Goal: Entertainment & Leisure: Consume media (video, audio)

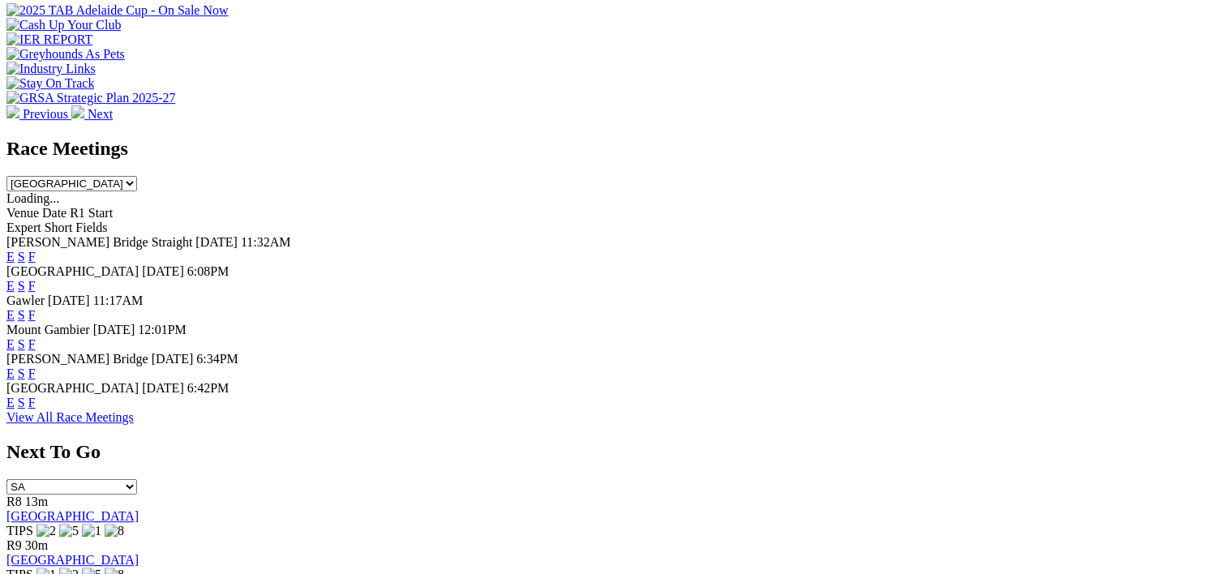
scroll to position [655, 0]
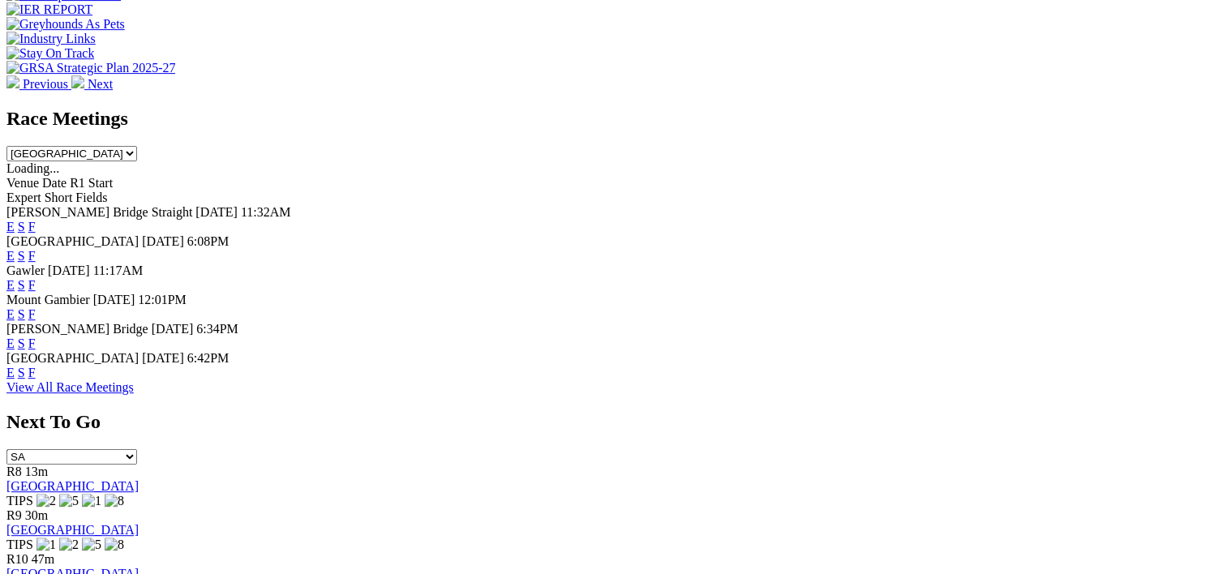
click at [36, 220] on link "F" at bounding box center [31, 227] width 7 height 14
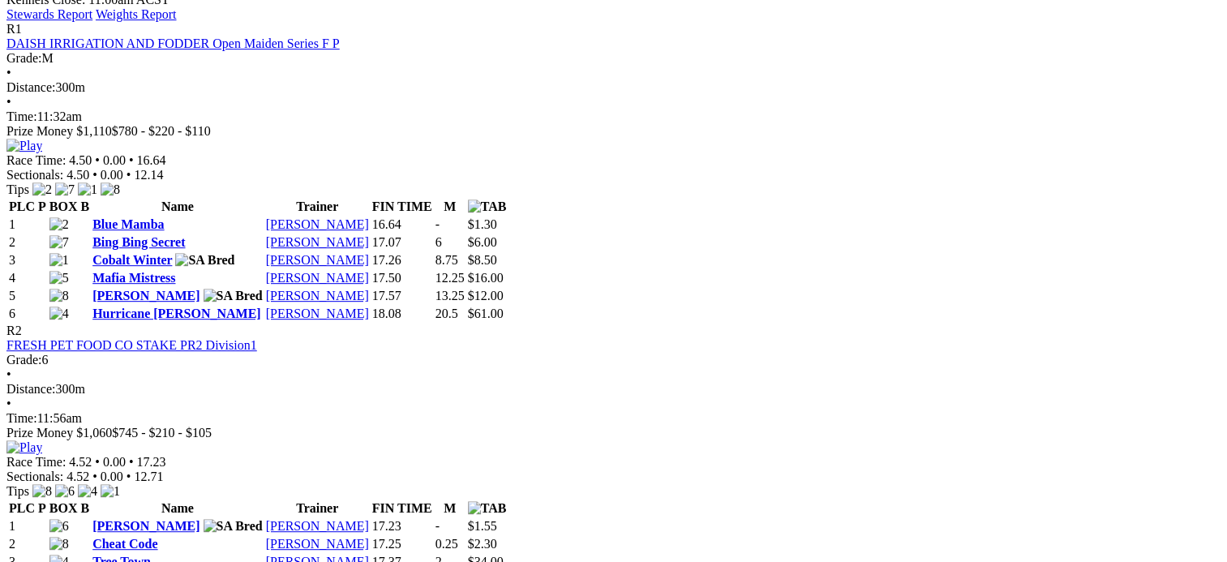
scroll to position [759, 0]
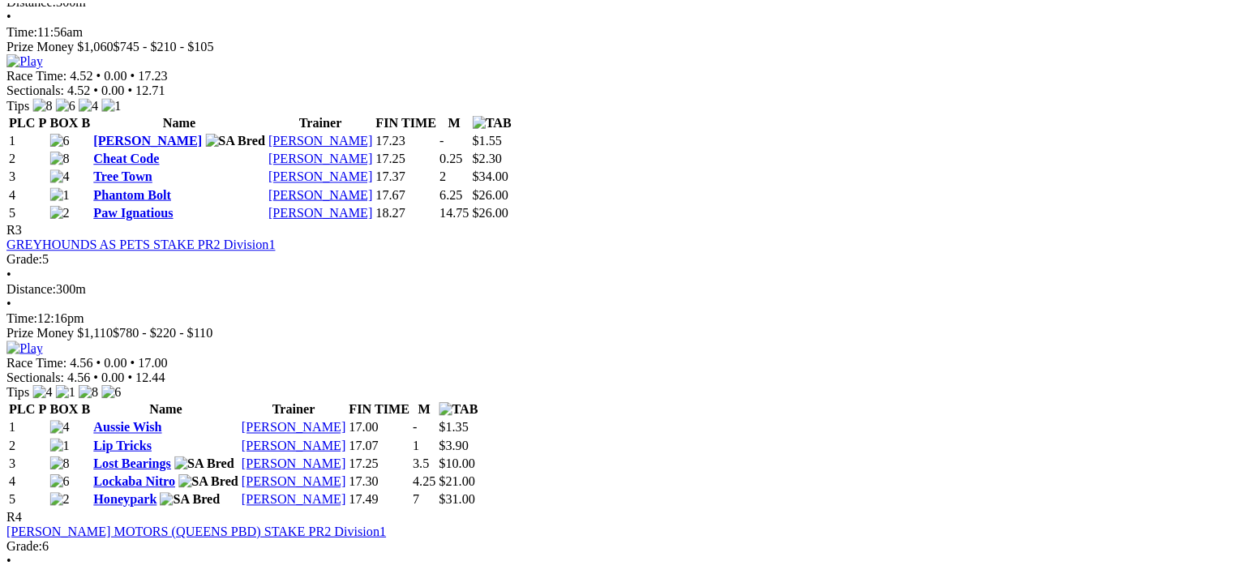
scroll to position [1158, 0]
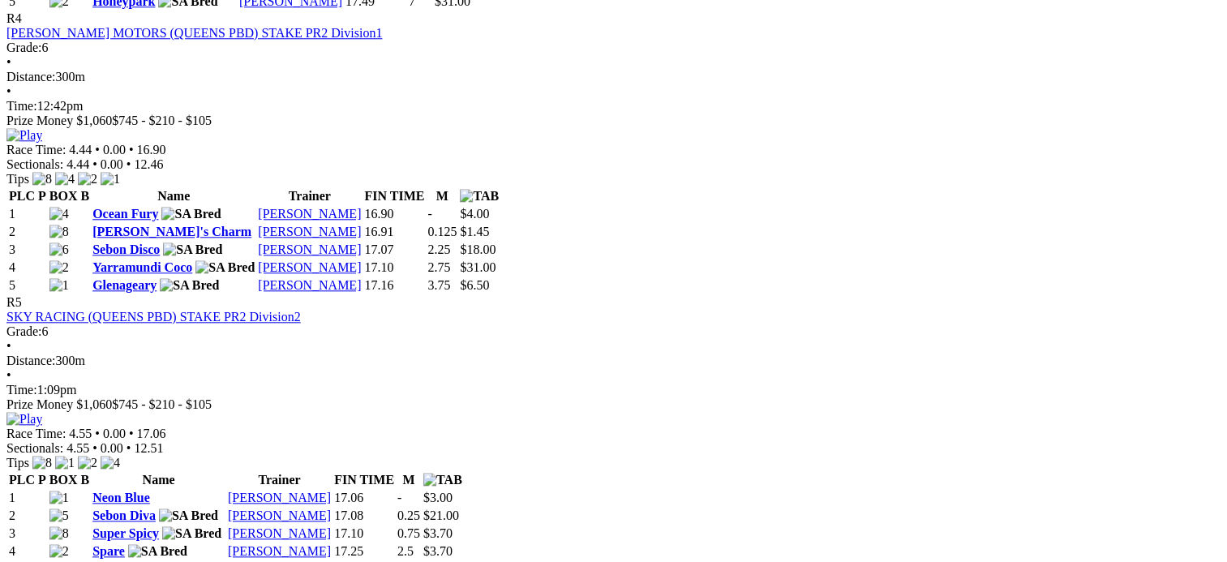
scroll to position [1567, 0]
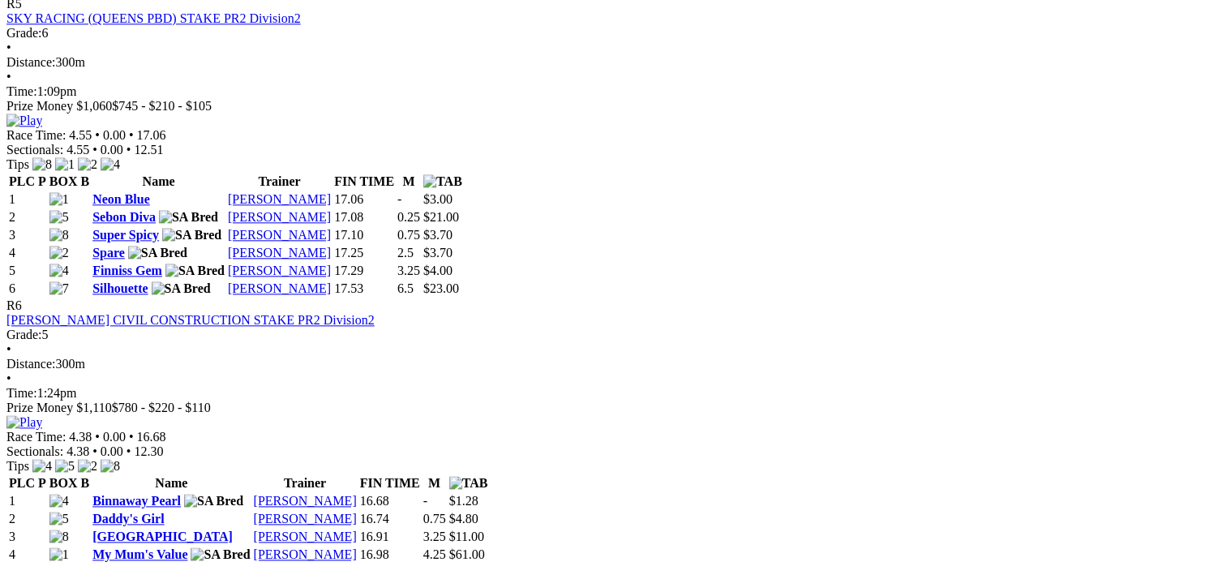
scroll to position [1937, 0]
